Goal: Book appointment/travel/reservation

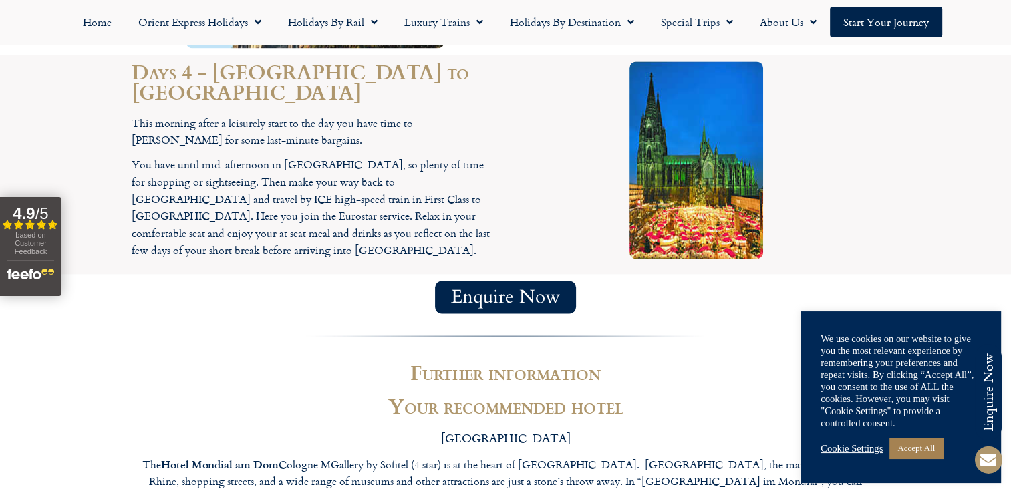
scroll to position [1938, 0]
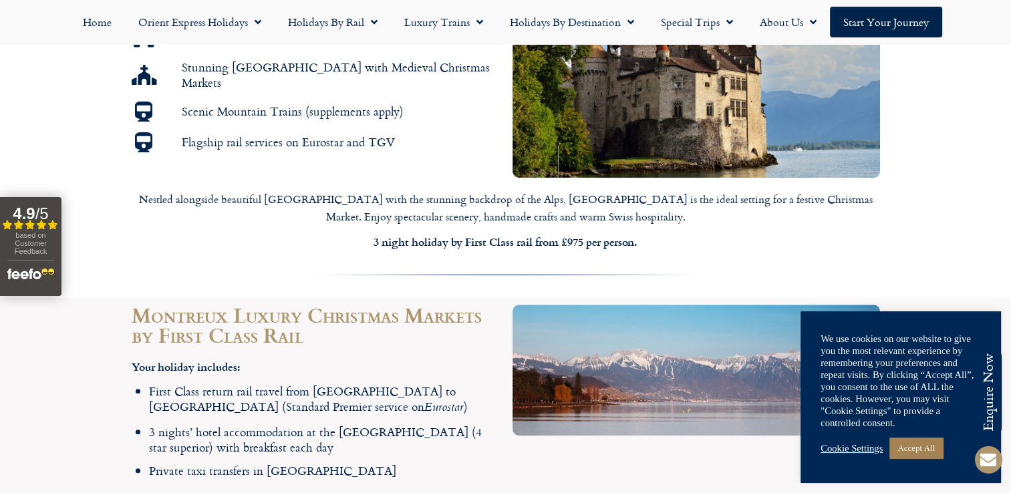
scroll to position [936, 0]
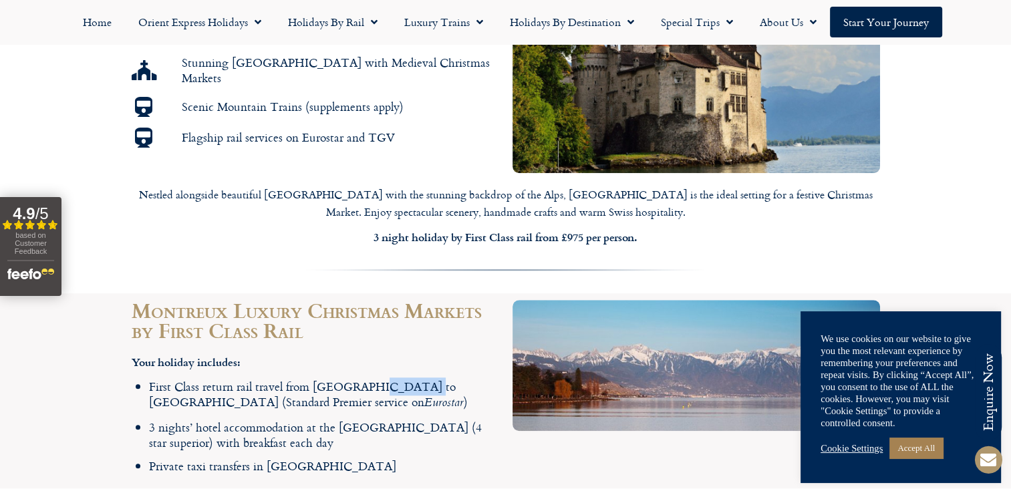
drag, startPoint x: 368, startPoint y: 357, endPoint x: 414, endPoint y: 363, distance: 46.5
click at [414, 379] on li "First Class return rail travel from [GEOGRAPHIC_DATA] to [GEOGRAPHIC_DATA] (Sta…" at bounding box center [324, 395] width 350 height 33
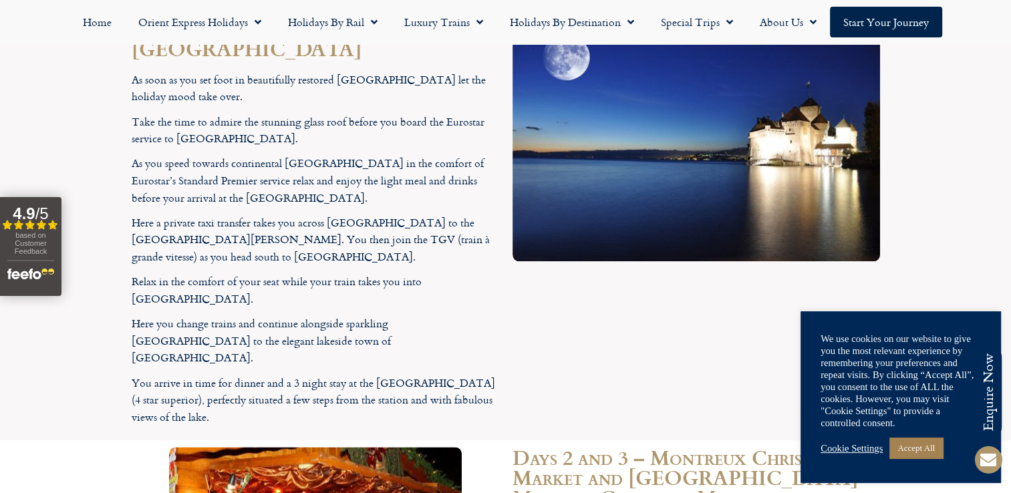
scroll to position [1470, 0]
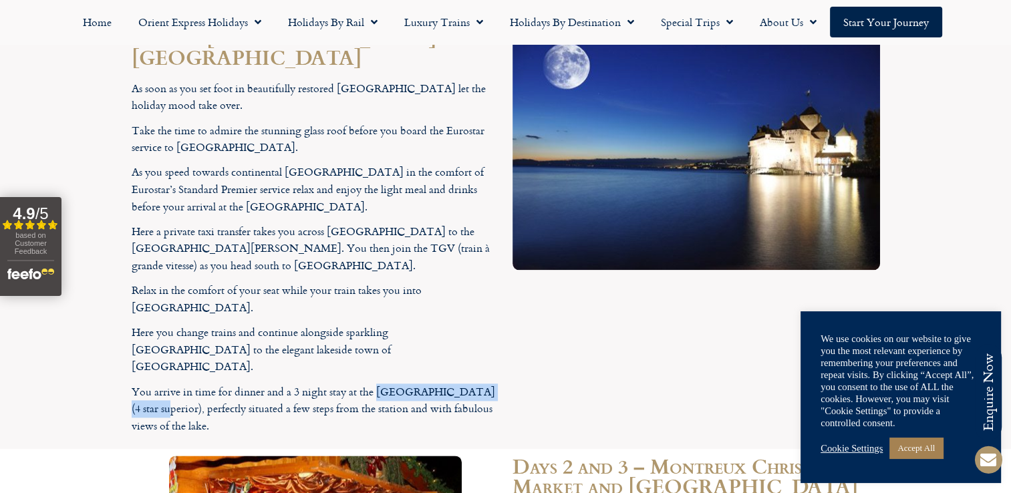
drag, startPoint x: 374, startPoint y: 292, endPoint x: 170, endPoint y: 314, distance: 205.0
click at [170, 384] on p "You arrive in time for dinner and a 3 night stay at the [GEOGRAPHIC_DATA] (4 st…" at bounding box center [316, 409] width 368 height 51
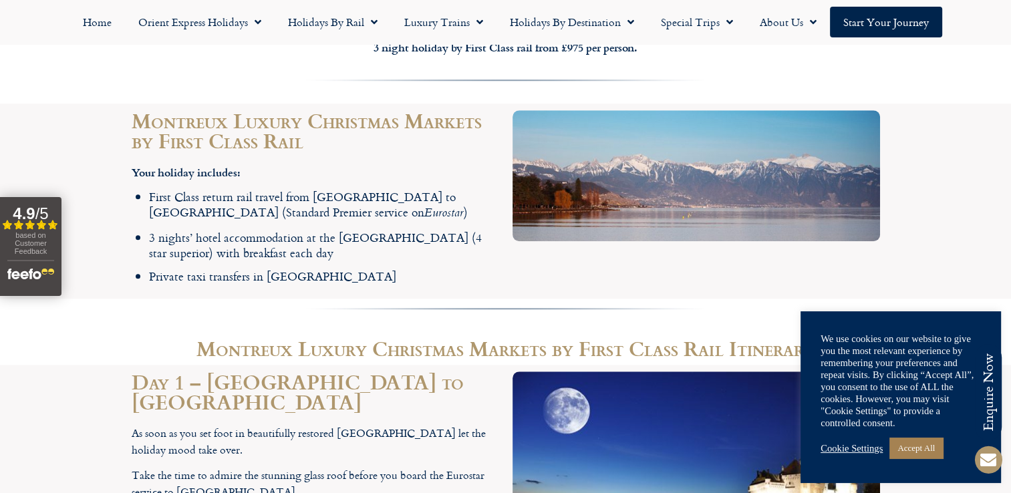
scroll to position [1069, 0]
